Goal: Task Accomplishment & Management: Complete application form

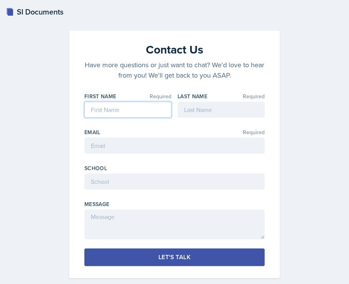
click at [141, 113] on input at bounding box center [127, 110] width 87 height 16
type input "d"
type input "[PERSON_NAME]"
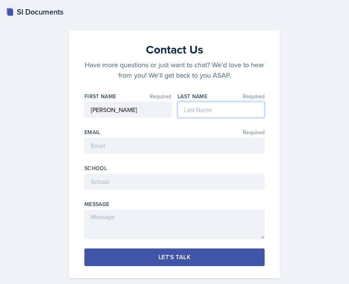
click at [200, 111] on input at bounding box center [221, 110] width 87 height 16
type input "[PERSON_NAME]"
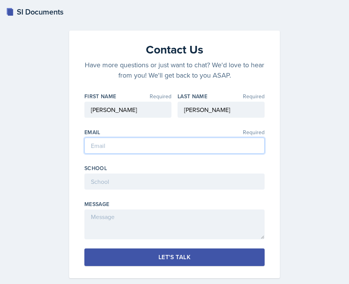
click at [161, 149] on input "email" at bounding box center [174, 146] width 180 height 16
type input "[EMAIL_ADDRESS][DOMAIN_NAME]"
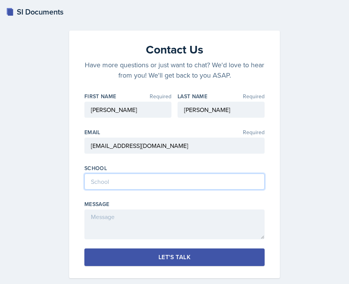
click at [153, 178] on input at bounding box center [174, 182] width 180 height 16
type input "k"
type input "[GEOGRAPHIC_DATA]"
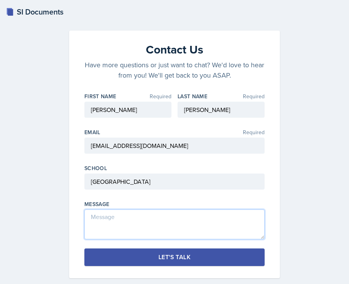
click at [140, 213] on textarea at bounding box center [174, 224] width 180 height 30
click at [163, 220] on textarea "Hi I am an Supplemental Intructor" at bounding box center [174, 224] width 180 height 30
click at [186, 218] on textarea "Hi I am an Supplemental Instructor" at bounding box center [174, 224] width 180 height 30
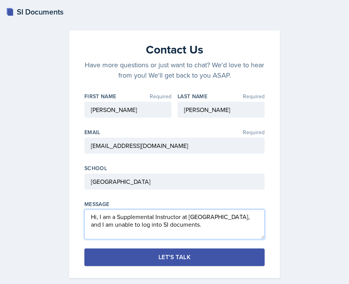
click at [180, 226] on textarea "Hi, I am a Supplemental Instructor at [GEOGRAPHIC_DATA], and I am unable to log…" at bounding box center [174, 224] width 180 height 30
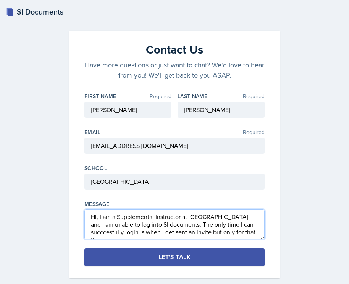
scroll to position [5, 0]
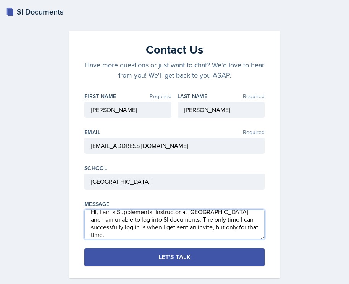
type textarea "Hi, I am a Supplemental Instructor at [GEOGRAPHIC_DATA], and I am unable to log…"
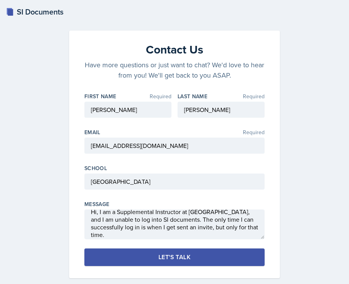
click at [182, 259] on div "Let's Talk" at bounding box center [175, 257] width 32 height 8
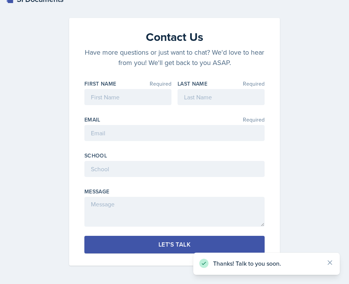
scroll to position [0, 0]
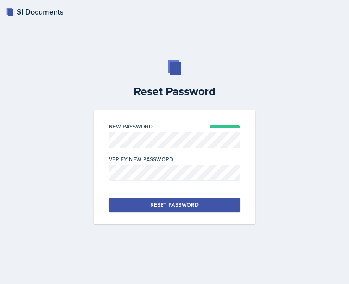
click at [216, 209] on button "Reset Password" at bounding box center [175, 205] width 132 height 15
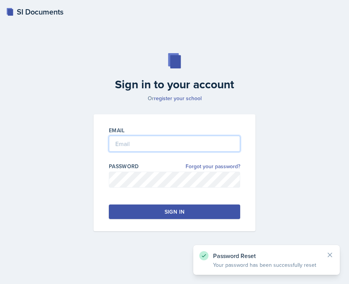
click at [130, 145] on input "email" at bounding box center [175, 144] width 132 height 16
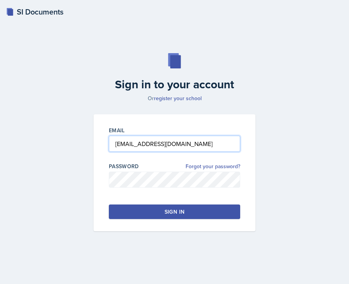
type input "[EMAIL_ADDRESS][DOMAIN_NAME]"
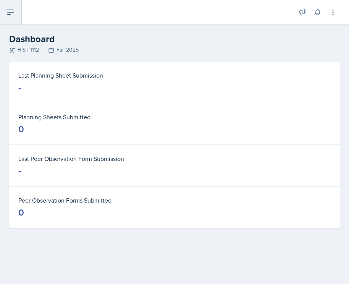
click at [16, 13] on button at bounding box center [11, 12] width 22 height 24
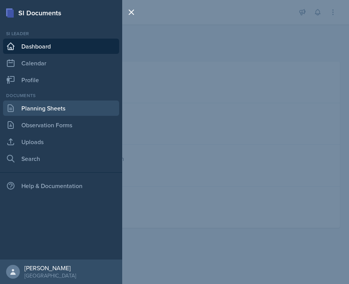
click at [26, 107] on link "Planning Sheets" at bounding box center [61, 108] width 116 height 15
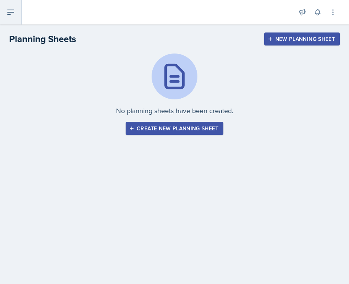
click at [10, 12] on icon at bounding box center [11, 12] width 6 height 5
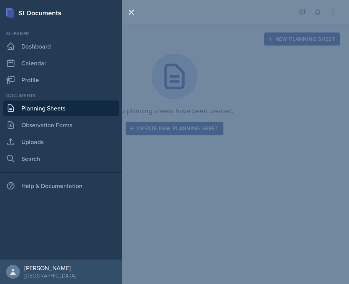
click at [171, 68] on div "SI Documents Si leader Dashboard Calendar Profile Documents Planning Sheets Obs…" at bounding box center [174, 142] width 349 height 284
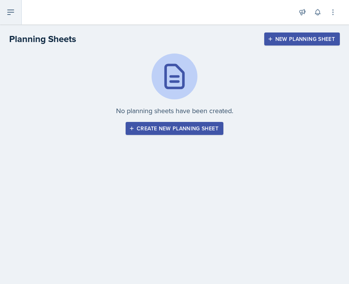
click at [21, 13] on button at bounding box center [11, 12] width 22 height 24
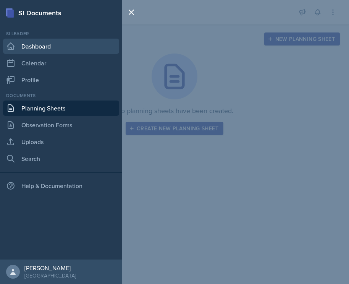
click at [34, 46] on link "Dashboard" at bounding box center [61, 46] width 116 height 15
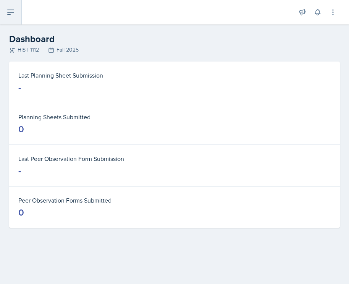
click at [11, 15] on icon at bounding box center [10, 12] width 9 height 9
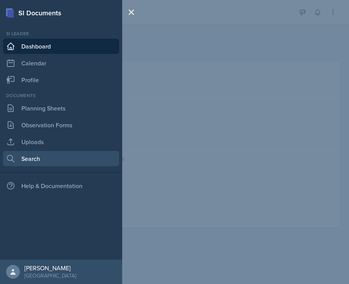
click at [28, 156] on link "Search" at bounding box center [61, 158] width 116 height 15
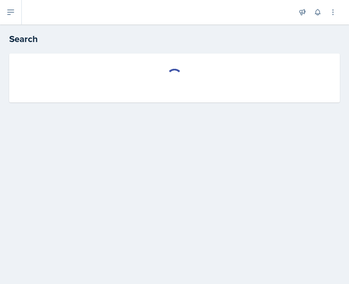
select select "all"
select select "1"
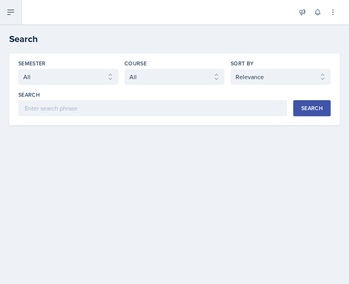
click at [16, 16] on button at bounding box center [11, 12] width 22 height 24
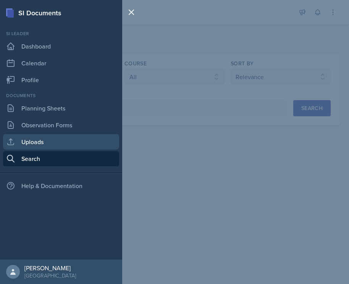
click at [41, 138] on link "Uploads" at bounding box center [61, 141] width 116 height 15
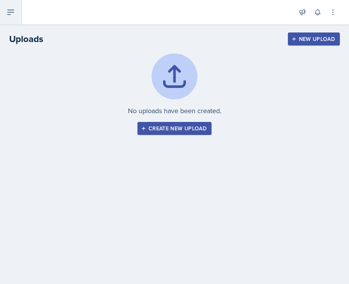
click at [13, 13] on icon at bounding box center [10, 12] width 9 height 9
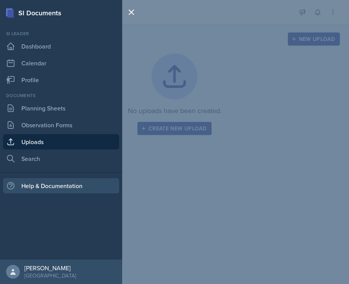
click at [46, 185] on div "Help & Documentation" at bounding box center [61, 185] width 116 height 15
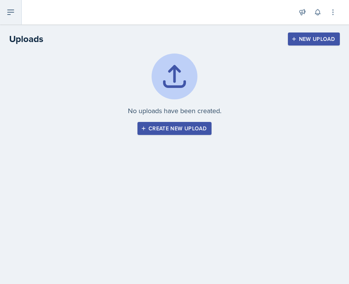
click at [13, 9] on icon at bounding box center [10, 12] width 9 height 9
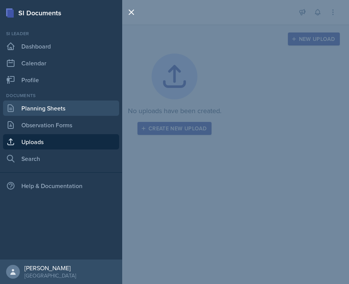
click at [42, 109] on link "Planning Sheets" at bounding box center [61, 108] width 116 height 15
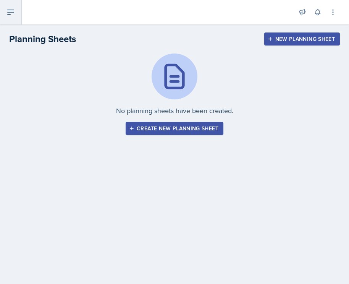
click at [11, 13] on icon at bounding box center [10, 12] width 9 height 9
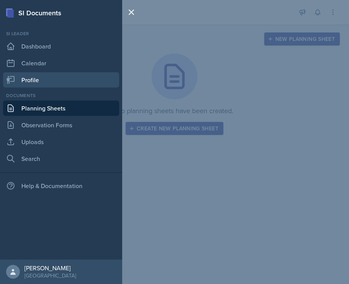
click at [30, 73] on link "Profile" at bounding box center [61, 79] width 116 height 15
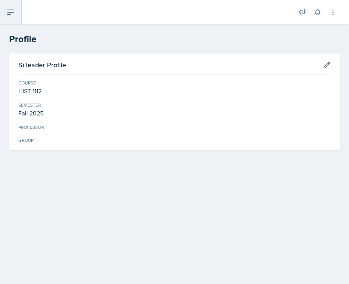
click at [15, 9] on icon at bounding box center [10, 12] width 9 height 9
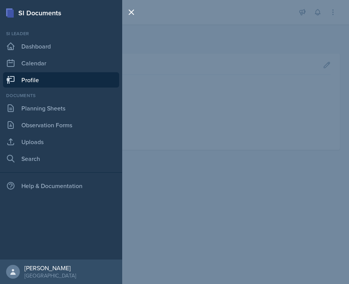
click at [171, 72] on div "SI Documents Si leader Dashboard Calendar Profile Documents Planning Sheets Obs…" at bounding box center [174, 142] width 349 height 284
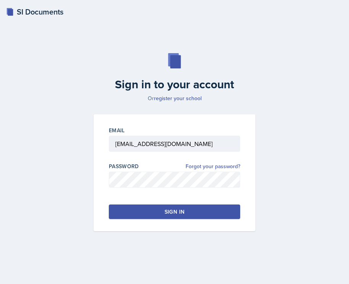
click at [182, 213] on div "Sign in" at bounding box center [175, 212] width 20 height 8
